Goal: Find specific page/section: Find specific page/section

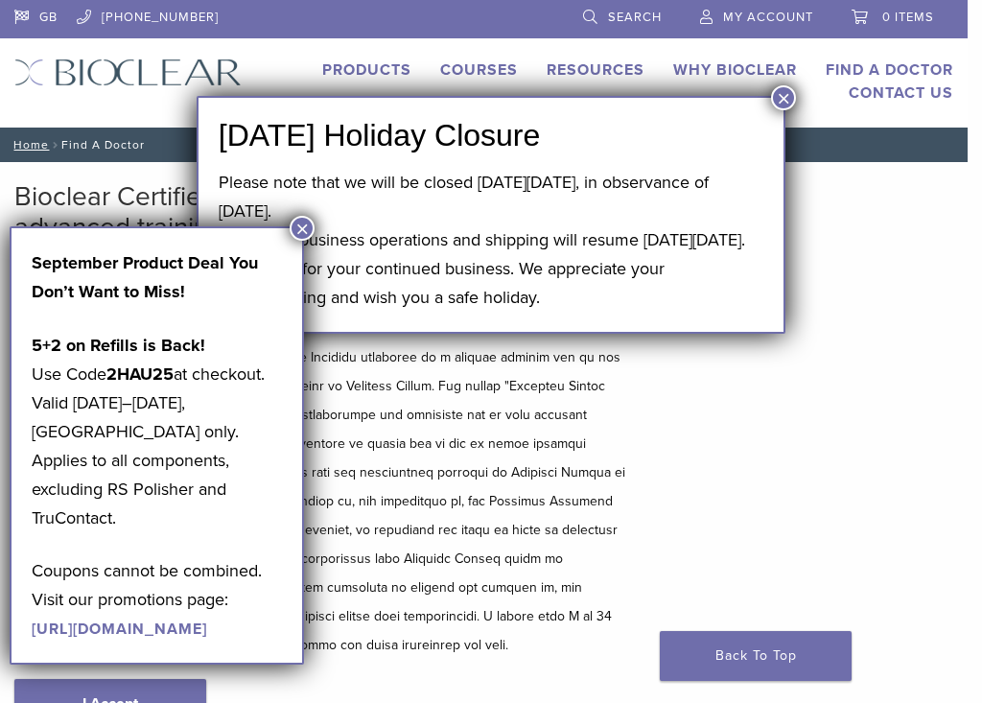
click at [787, 98] on button "×" at bounding box center [783, 97] width 25 height 25
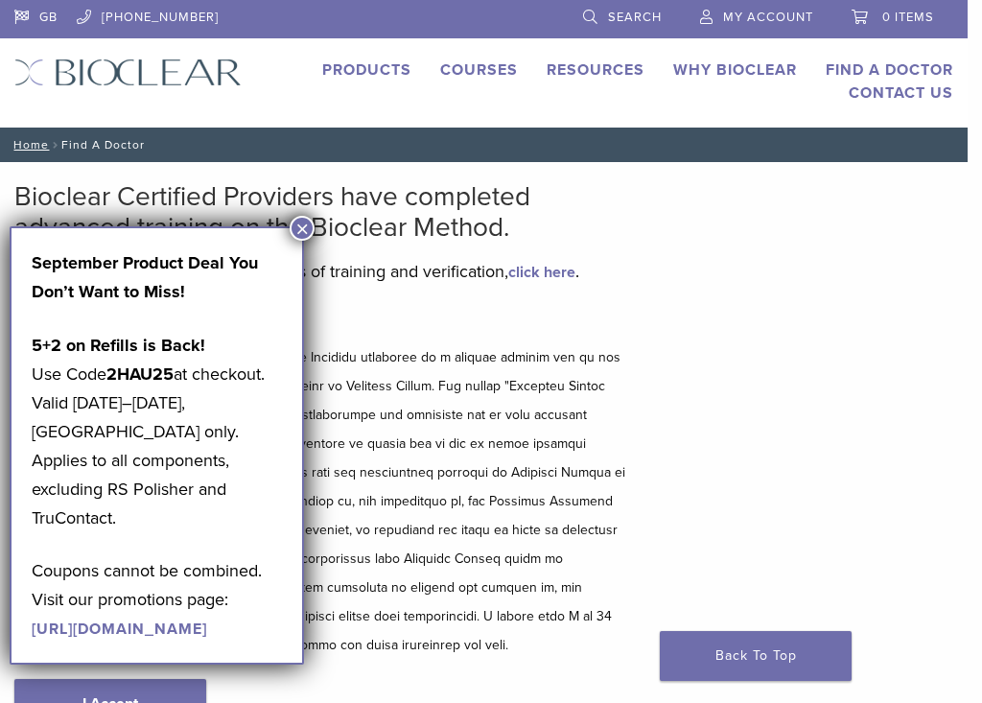
click at [305, 224] on button "×" at bounding box center [302, 228] width 25 height 25
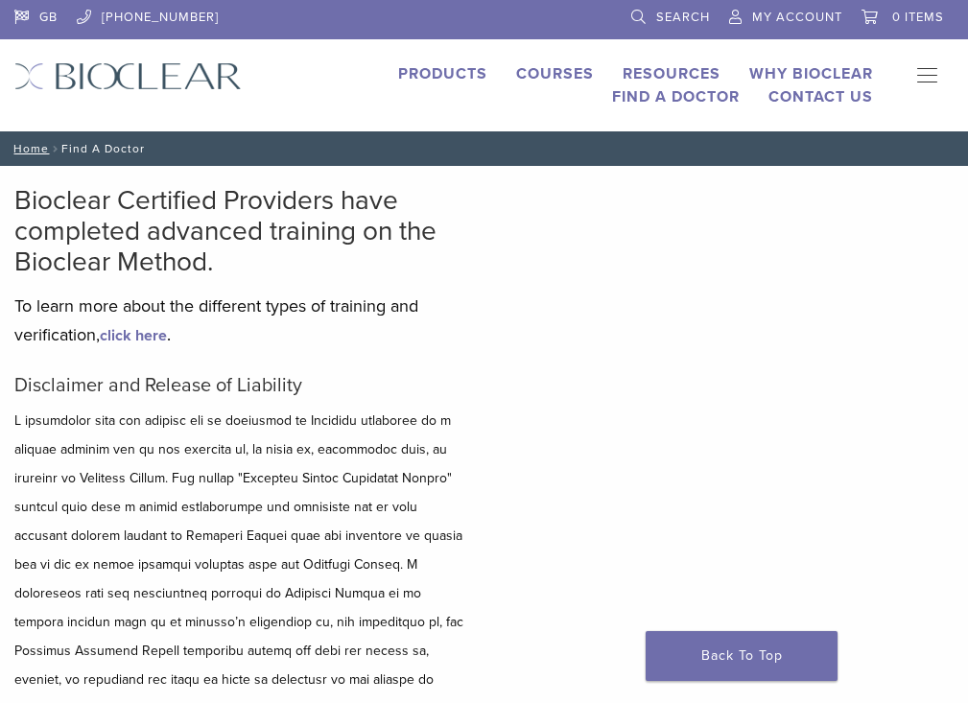
scroll to position [96, 0]
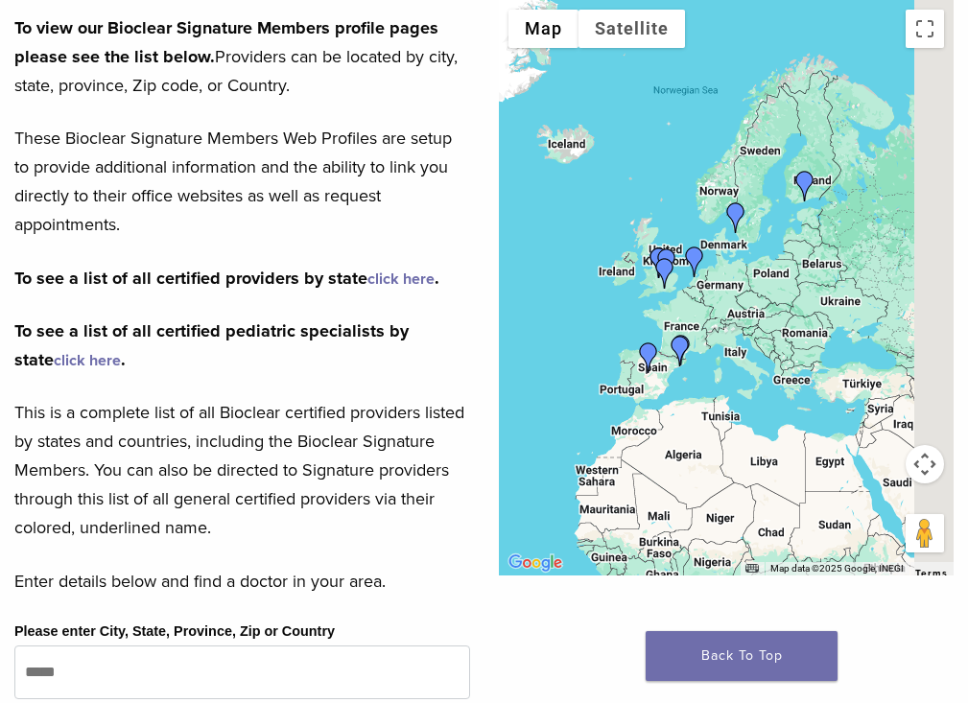
scroll to position [480, 0]
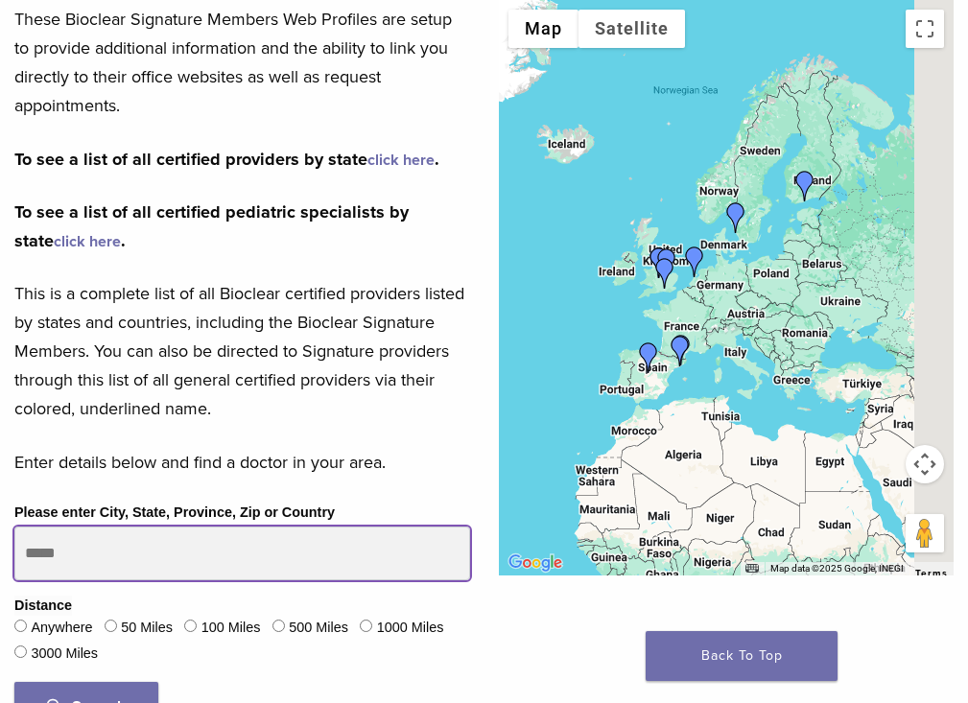
drag, startPoint x: 97, startPoint y: 378, endPoint x: -49, endPoint y: 377, distance: 145.8
type input "*******"
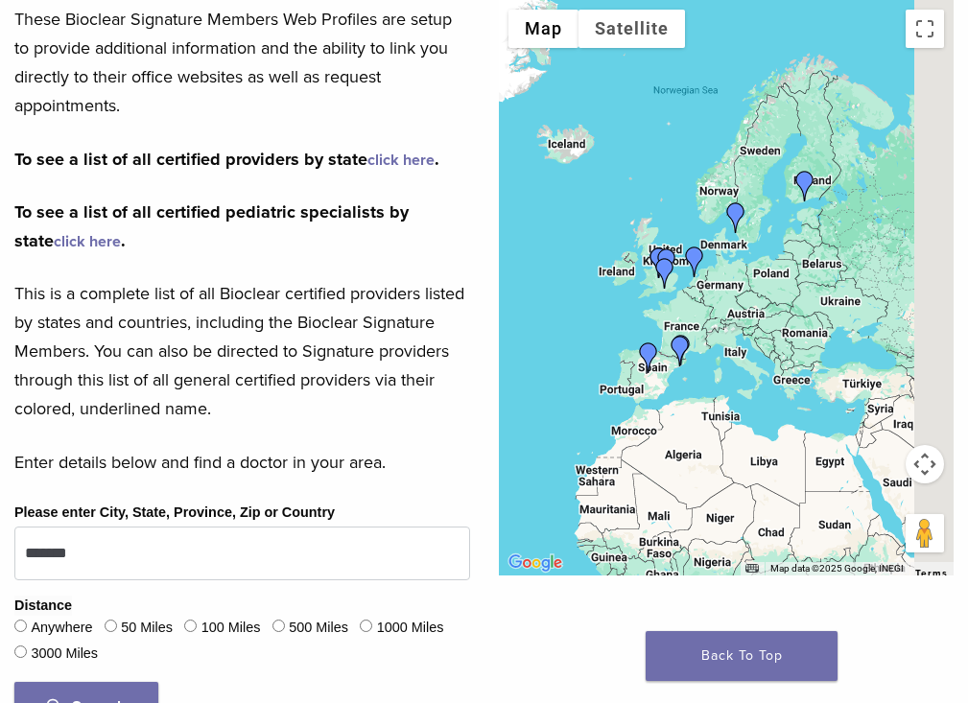
click at [98, 682] on button "Search" at bounding box center [86, 707] width 144 height 50
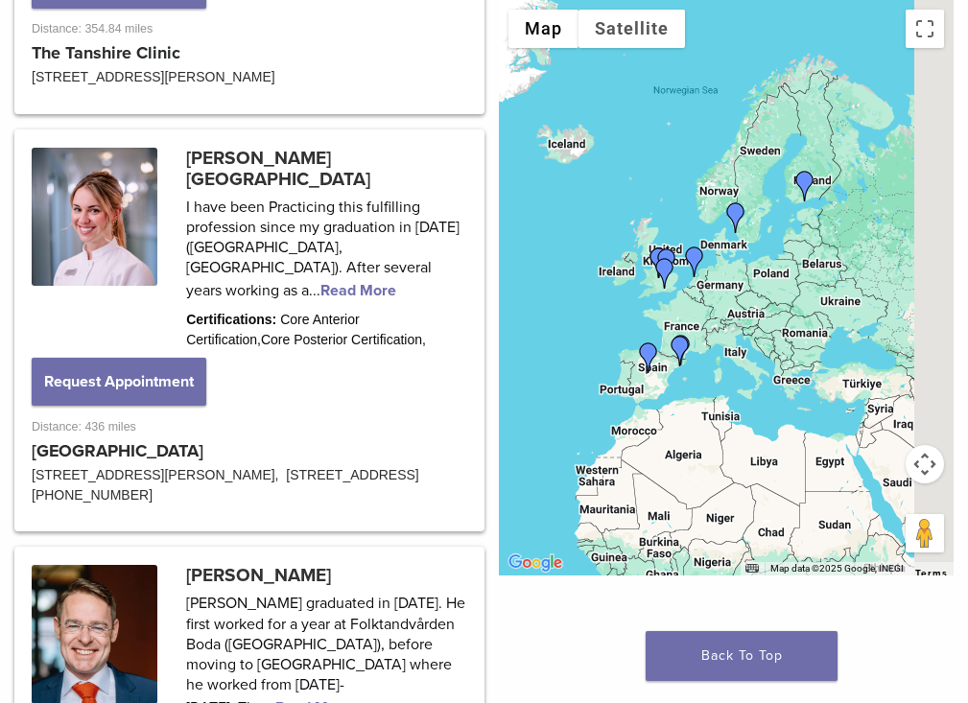
scroll to position [2493, 0]
